Goal: Register for event/course

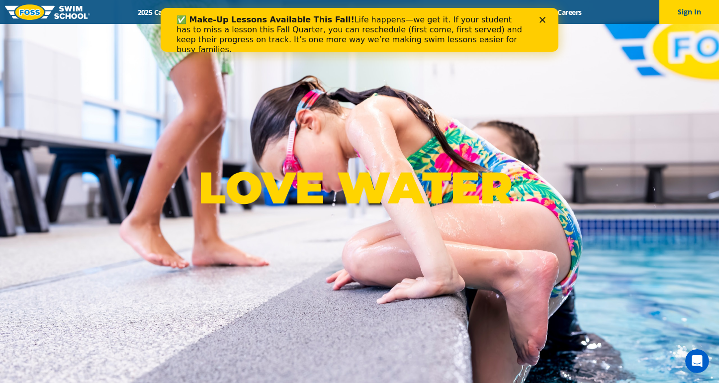
click at [542, 18] on icon "Close" at bounding box center [542, 20] width 6 height 6
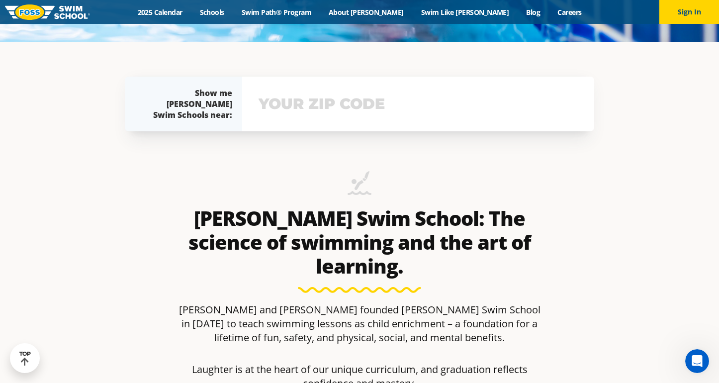
click at [314, 108] on input "text" at bounding box center [418, 103] width 324 height 29
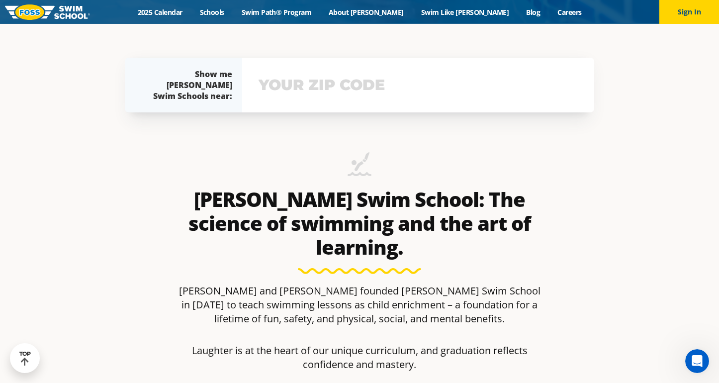
scroll to position [368, 0]
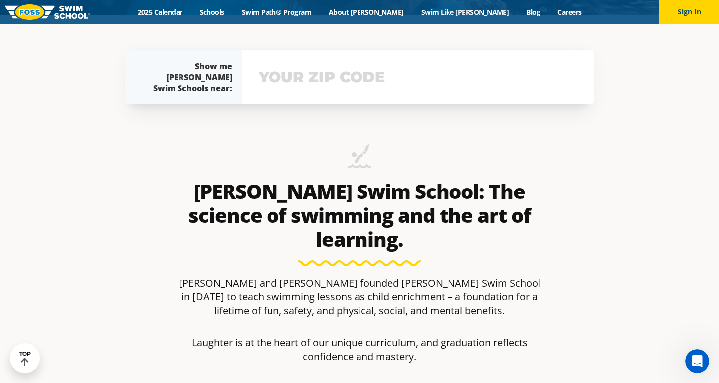
click at [351, 76] on input "text" at bounding box center [418, 77] width 324 height 29
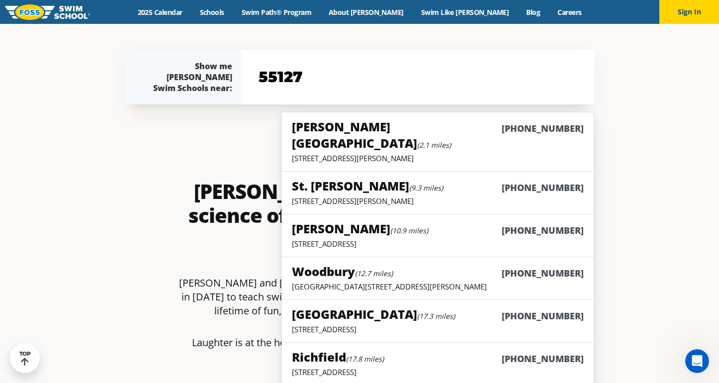
type input "55127"
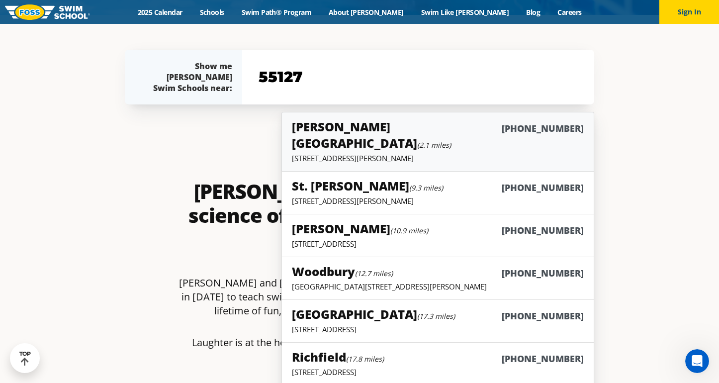
click at [321, 129] on h5 "Vadnais Heights (2.1 miles)" at bounding box center [397, 134] width 210 height 33
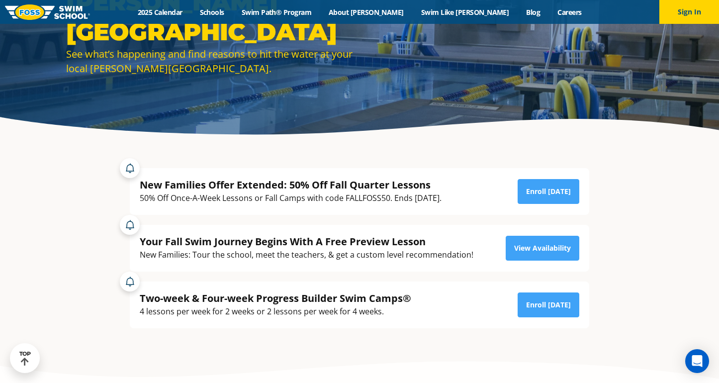
scroll to position [122, 0]
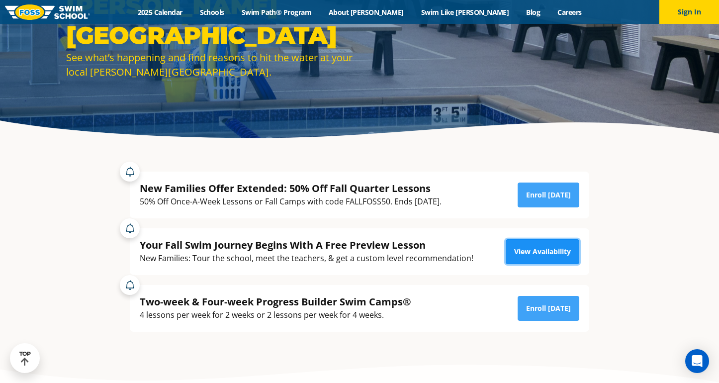
click at [540, 249] on link "View Availability" at bounding box center [543, 251] width 74 height 25
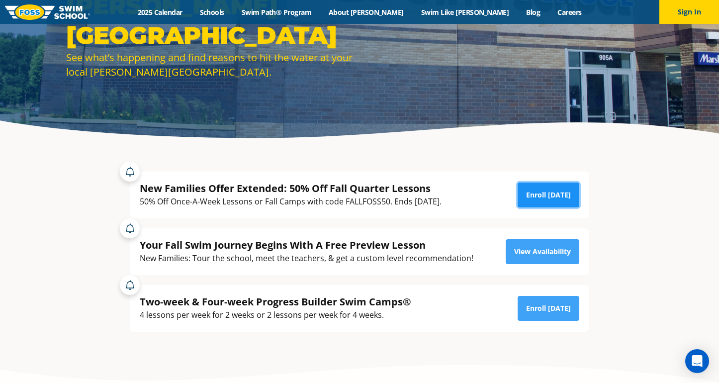
click at [541, 192] on link "Enroll [DATE]" at bounding box center [549, 194] width 62 height 25
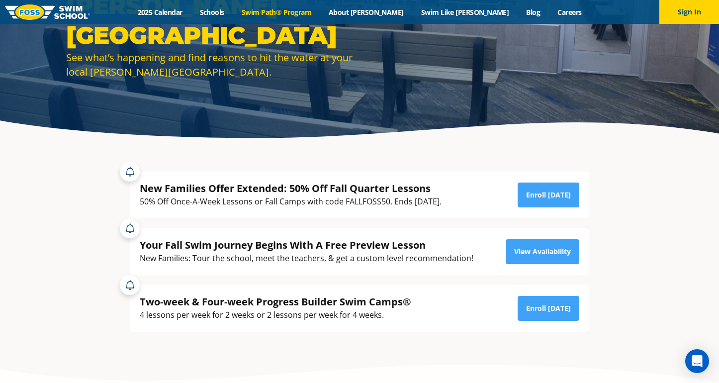
click at [302, 11] on link "Swim Path® Program" at bounding box center [276, 11] width 87 height 9
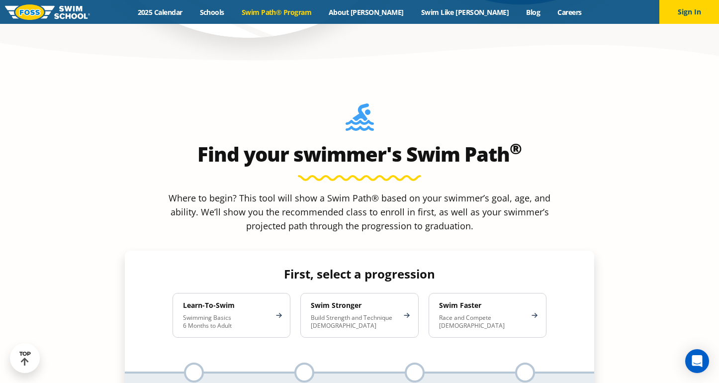
scroll to position [836, 0]
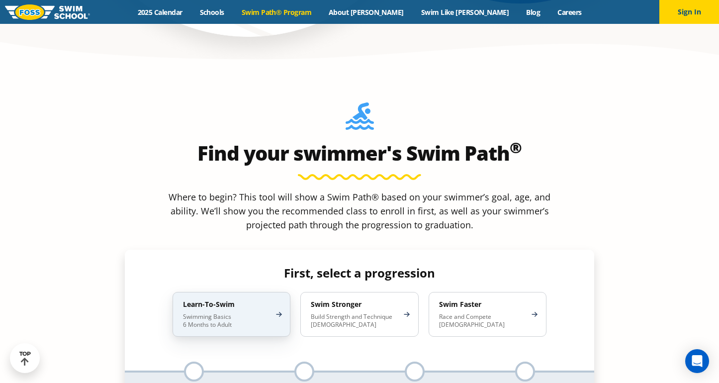
click at [208, 313] on p "Swimming Basics 6 Months to Adult" at bounding box center [226, 321] width 87 height 16
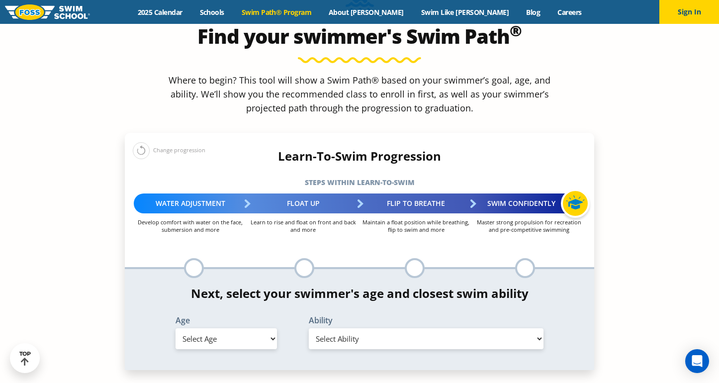
scroll to position [953, 0]
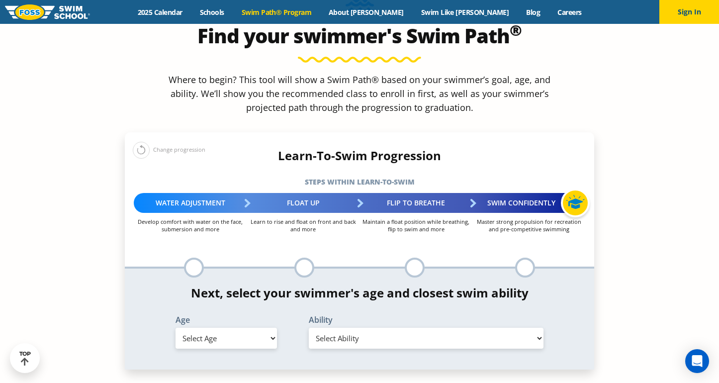
click at [200, 328] on select "Select Age [DEMOGRAPHIC_DATA] months - 1 year 1 year 2 years 3 years 4 years 5 …" at bounding box center [226, 338] width 101 height 21
select select "6-months---1-year"
click at [176, 328] on select "Select Age 6 months - 1 year 1 year 2 years 3 years 4 years 5 years 6 years 7 y…" at bounding box center [226, 338] width 101 height 21
click at [340, 328] on select "Select Ability First in-water experience Comfortable with water poured over the…" at bounding box center [426, 338] width 235 height 21
select select "6-months---1-year-comfortable-with-water-poured-over-their-head-but-not-eyes-or…"
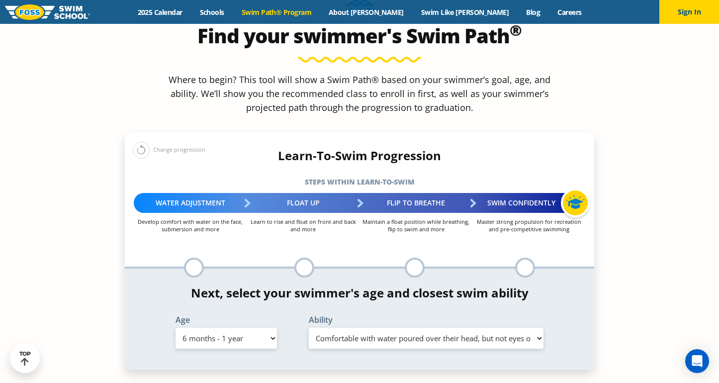
click at [309, 328] on select "Select Ability First in-water experience Comfortable with water poured over the…" at bounding box center [426, 338] width 235 height 21
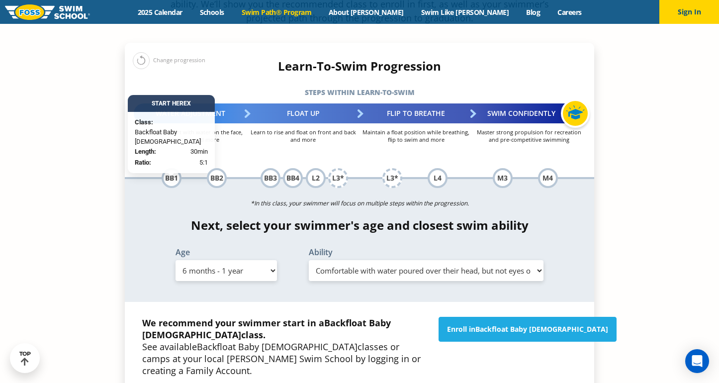
scroll to position [1041, 0]
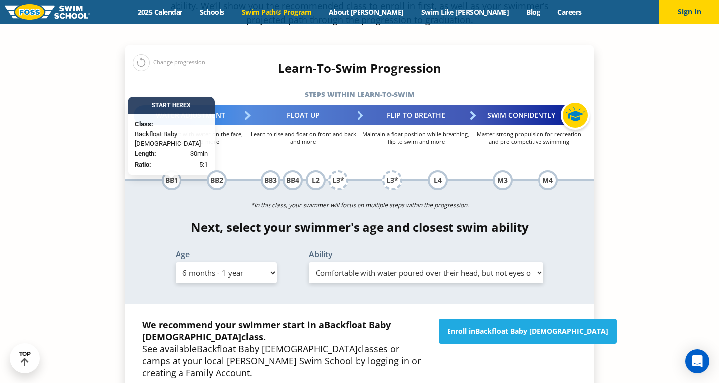
click at [240, 262] on select "Select Age 6 months - 1 year 1 year 2 years 3 years 4 years 5 years 6 years 7 y…" at bounding box center [226, 272] width 101 height 21
select select "adult-18-years-"
click at [176, 262] on select "Select Age 6 months - 1 year 1 year 2 years 3 years 4 years 5 years 6 years 7 y…" at bounding box center [226, 272] width 101 height 21
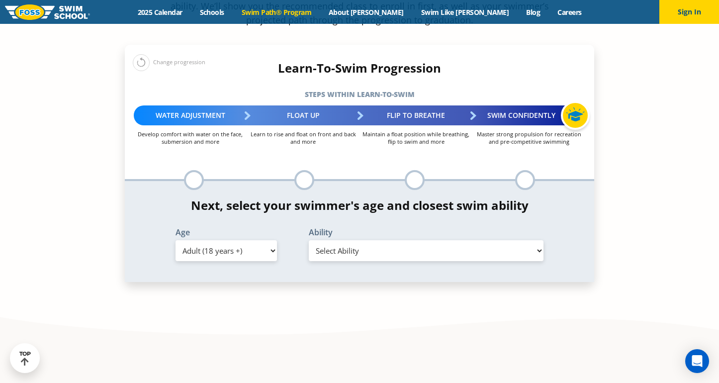
click at [374, 240] on select "Select Ability First in-water experience When in the water reliant on a life ja…" at bounding box center [426, 250] width 235 height 21
select select "adult-18-years--when-in-the-water-reliant-on-a-life-jacket-or-floatation-device"
click at [309, 240] on select "Select Ability First in-water experience When in the water reliant on a life ja…" at bounding box center [426, 250] width 235 height 21
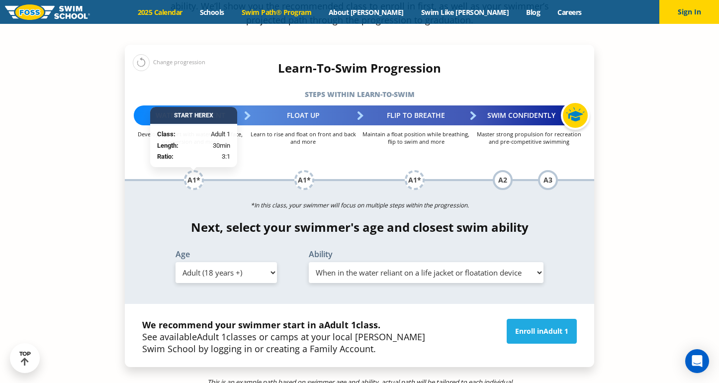
click at [191, 10] on link "2025 Calendar" at bounding box center [160, 11] width 62 height 9
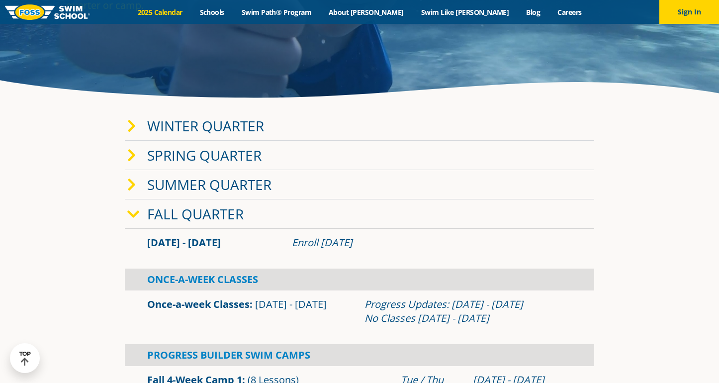
scroll to position [186, 0]
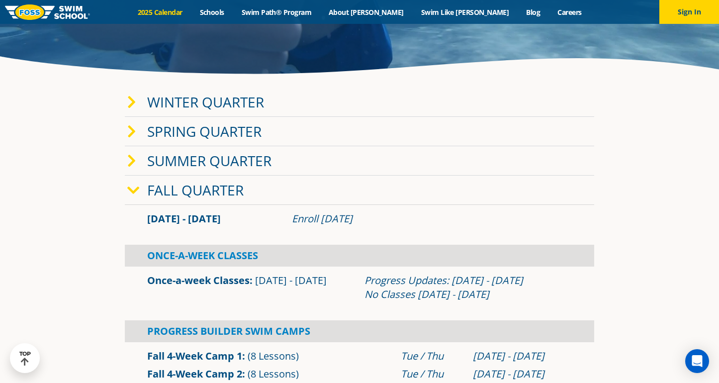
click at [177, 190] on link "Fall Quarter" at bounding box center [195, 189] width 96 height 19
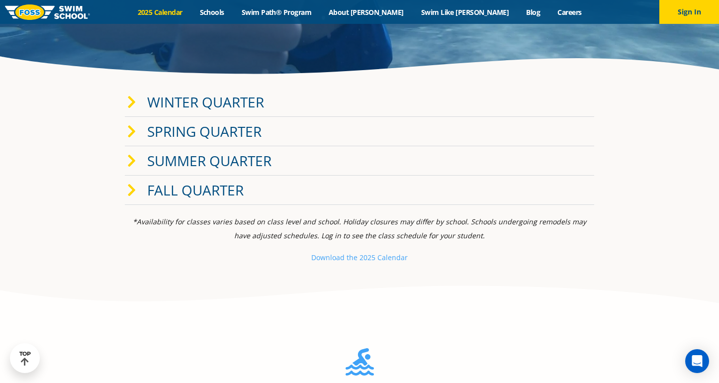
click at [172, 185] on link "Fall Quarter" at bounding box center [195, 189] width 96 height 19
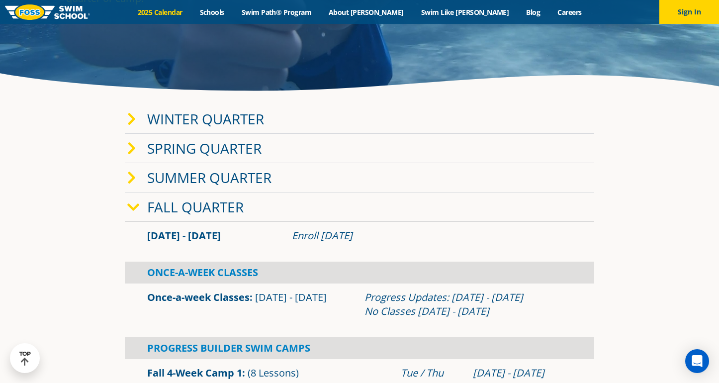
scroll to position [0, 0]
